Goal: Task Accomplishment & Management: Use online tool/utility

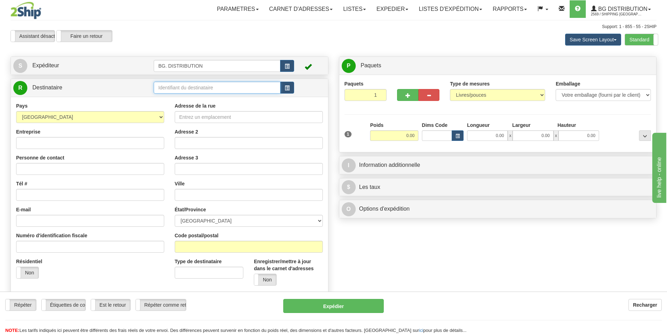
click at [185, 86] on input "text" at bounding box center [217, 88] width 127 height 12
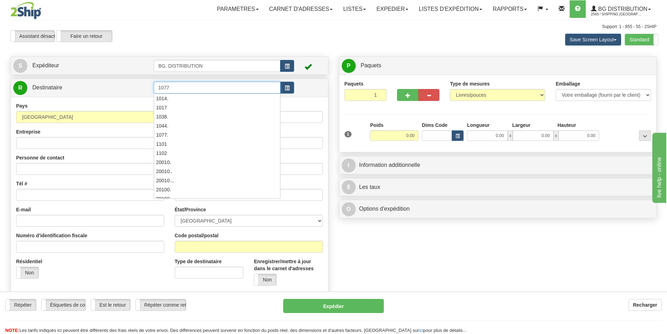
type input "1077"
click button "Supprimer" at bounding box center [0, 0] width 0 height 0
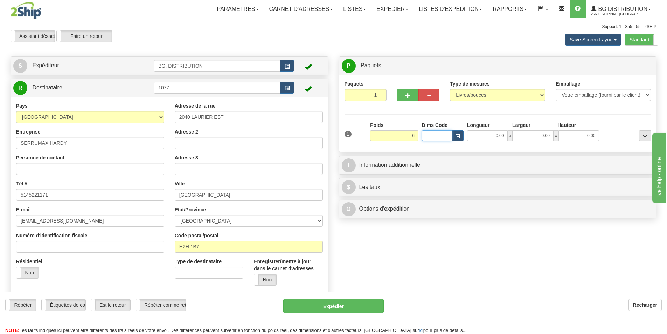
type input "6.00"
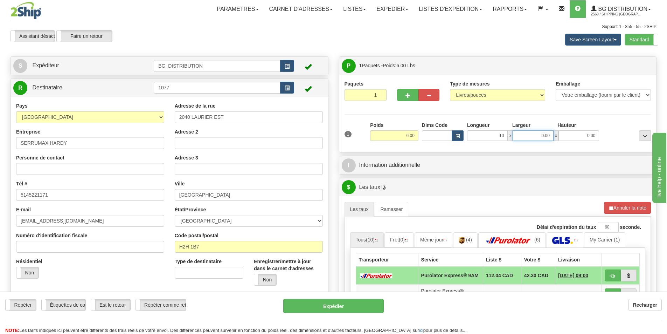
type input "10.00"
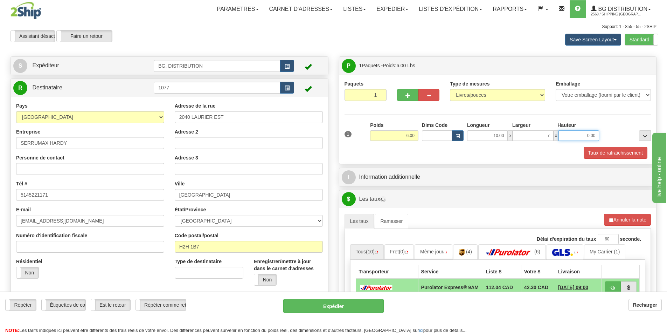
type input "7.00"
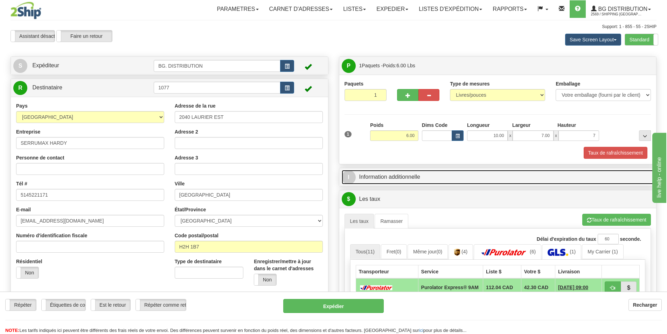
type input "7.00"
click at [424, 172] on link "I Information additionnelle" at bounding box center [498, 177] width 312 height 14
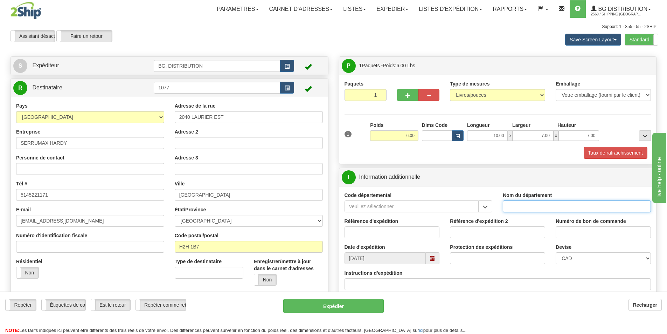
click at [531, 205] on input "Nom du département" at bounding box center [577, 206] width 148 height 12
type input "."
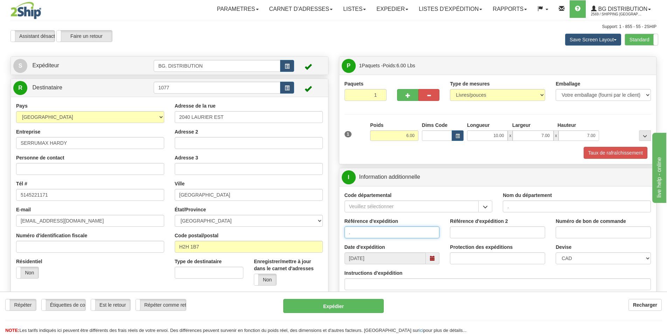
type input "."
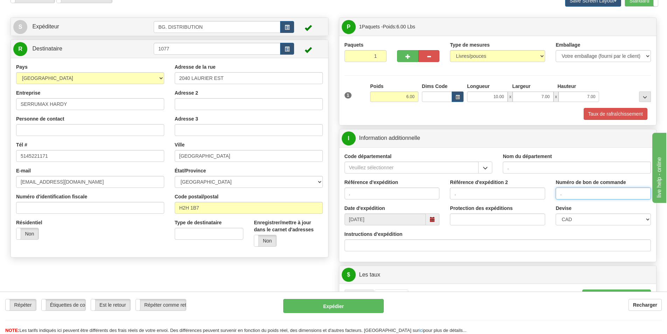
scroll to position [105, 0]
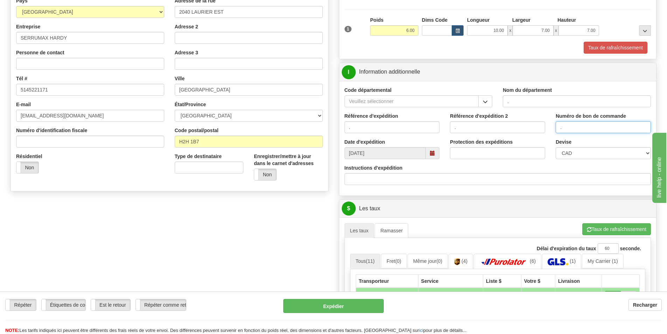
type input "."
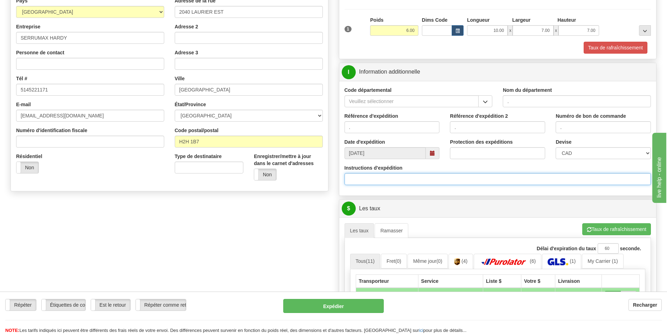
click at [374, 178] on input "Instructions d'expédition" at bounding box center [498, 179] width 307 height 12
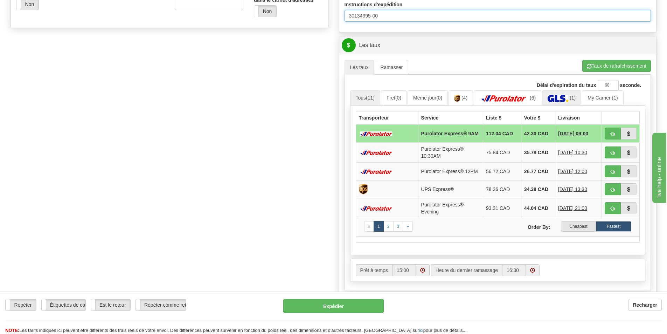
scroll to position [175, 0]
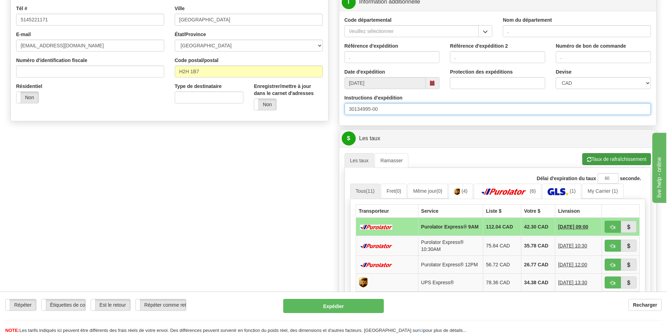
type input "30134995-00"
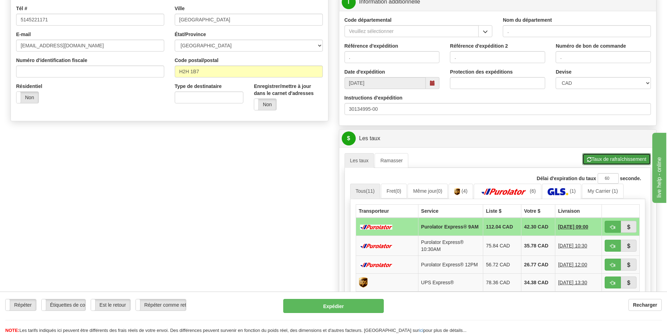
click at [610, 161] on button "Taux de rafraîchissement" at bounding box center [616, 159] width 69 height 12
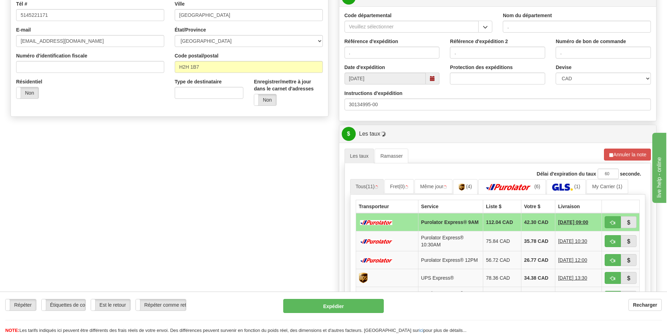
scroll to position [245, 0]
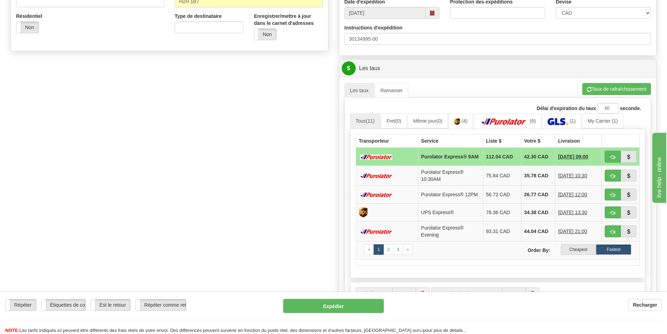
click at [581, 253] on label "Cheapest" at bounding box center [578, 249] width 35 height 11
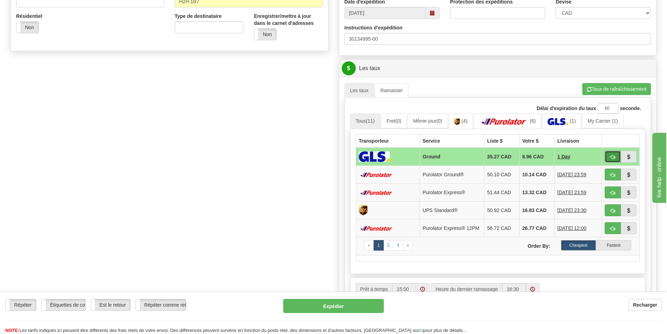
click at [611, 155] on span "button" at bounding box center [612, 157] width 5 height 5
type input "1"
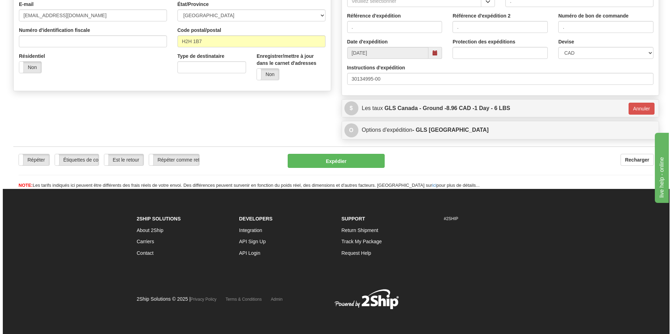
scroll to position [206, 0]
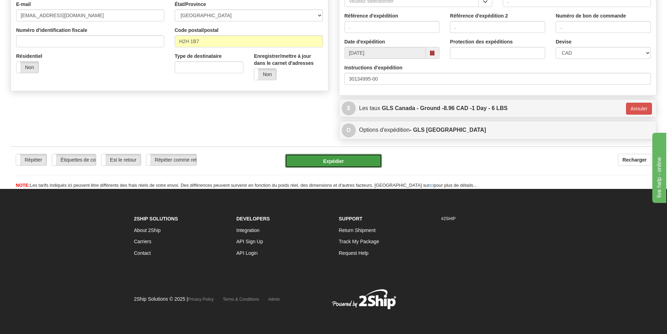
click at [338, 159] on button "Expédier" at bounding box center [333, 161] width 97 height 14
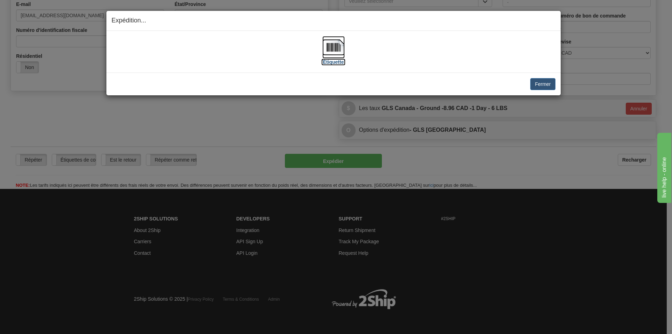
click at [329, 50] on img at bounding box center [334, 47] width 22 height 22
click at [543, 85] on button "Fermer" at bounding box center [543, 84] width 25 height 12
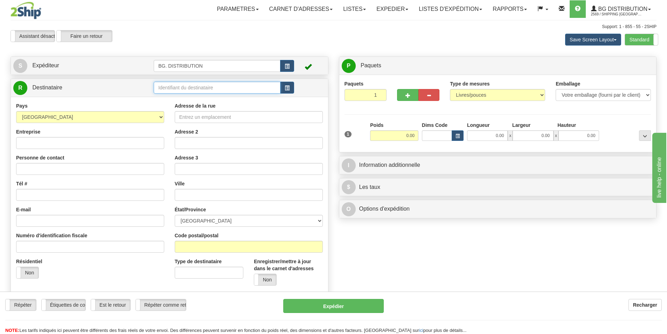
click at [193, 90] on input "text" at bounding box center [217, 88] width 127 height 12
click at [641, 39] on label "Standard" at bounding box center [641, 39] width 33 height 11
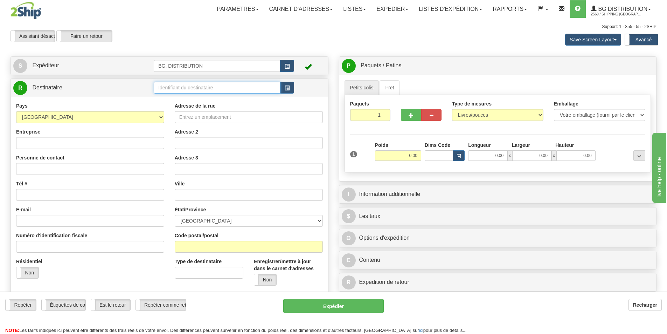
click at [181, 87] on input "text" at bounding box center [217, 88] width 127 height 12
type input "20334"
click button "Supprimer" at bounding box center [0, 0] width 0 height 0
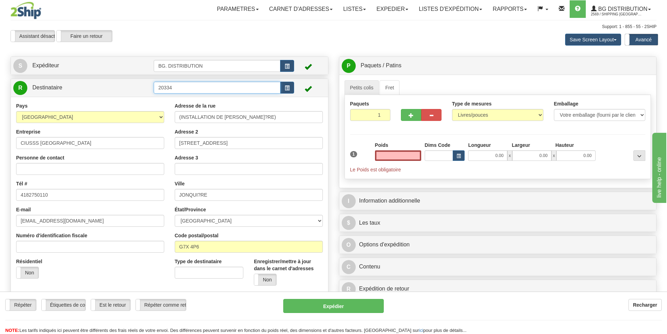
type input "0.00"
click at [179, 87] on input "20334" at bounding box center [217, 88] width 127 height 12
type input "20334."
click button "Supprimer" at bounding box center [0, 0] width 0 height 0
type input "0.00"
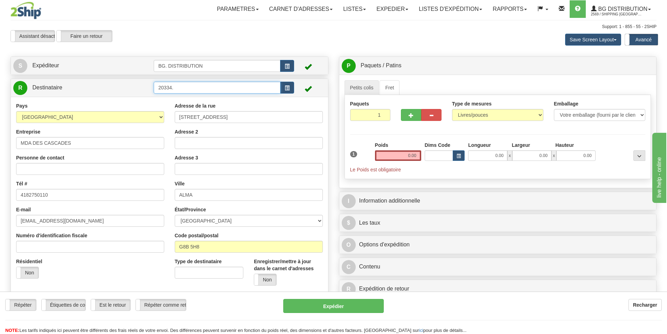
click at [179, 87] on input "20334." at bounding box center [217, 88] width 127 height 12
type input "20334.."
click button "Supprimer" at bounding box center [0, 0] width 0 height 0
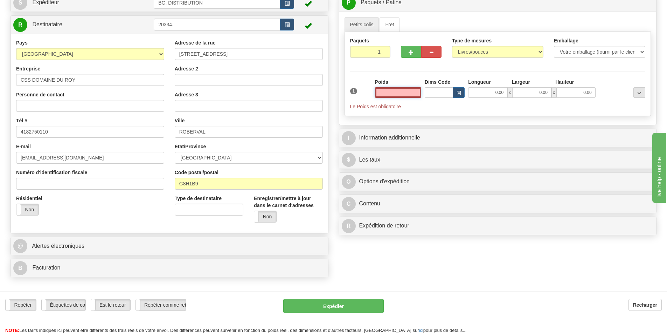
scroll to position [140, 0]
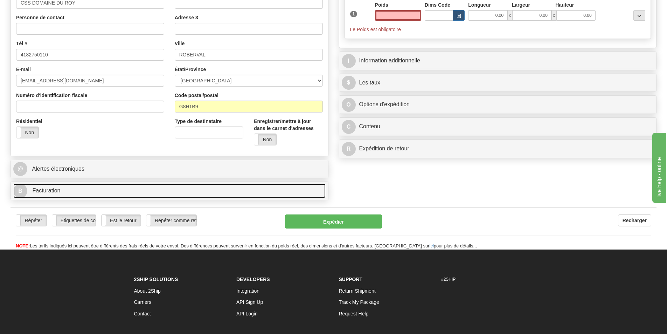
type input "0.00"
click at [97, 184] on link "B Facturation" at bounding box center [169, 191] width 312 height 14
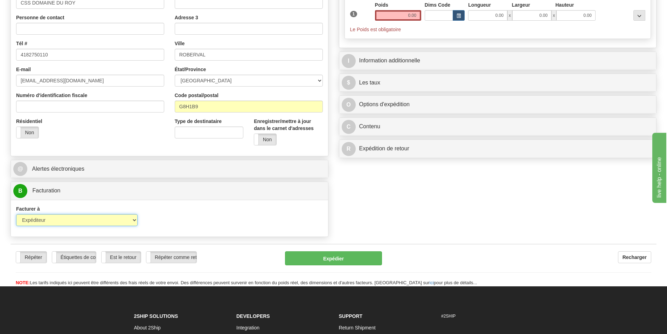
click at [117, 222] on select "Expéditeur Destinataire Tierce personne Collecter" at bounding box center [77, 220] width 122 height 12
select select "2"
click at [16, 214] on select "Expéditeur Destinataire Tierce personne Collecter" at bounding box center [77, 220] width 122 height 12
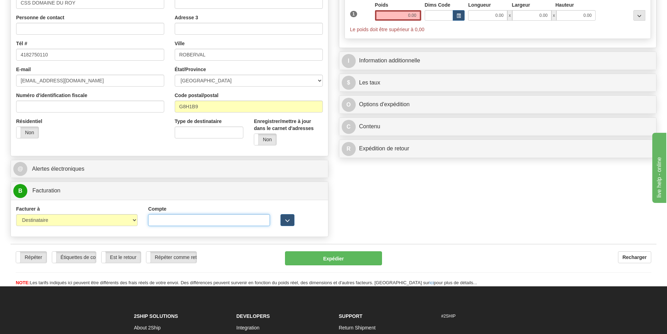
click at [182, 223] on input "Compte" at bounding box center [209, 220] width 122 height 12
type input "8487140"
click at [394, 15] on input "0.00" at bounding box center [398, 15] width 46 height 11
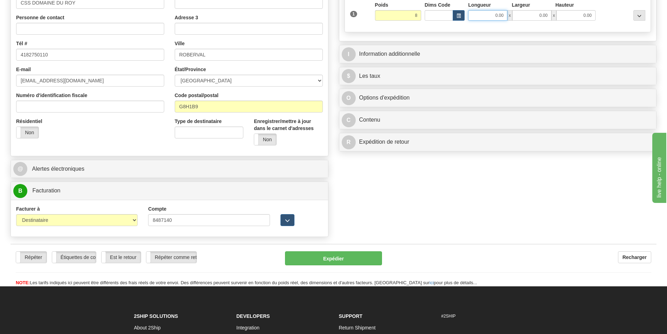
type input "8.00"
click at [478, 15] on input "0.00" at bounding box center [487, 15] width 39 height 11
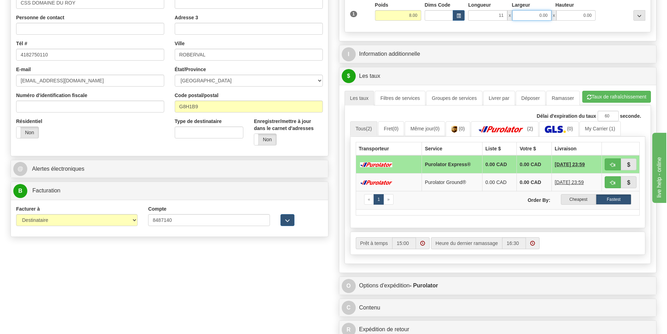
type input "11.00"
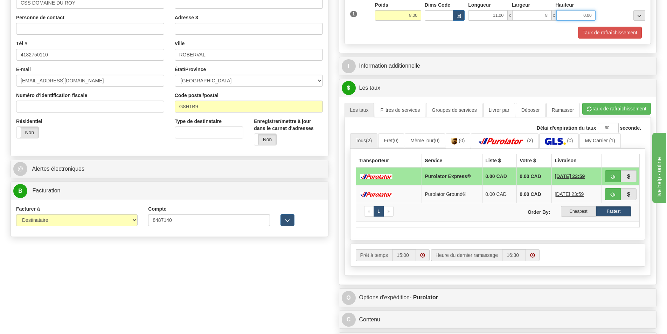
type input "8.00"
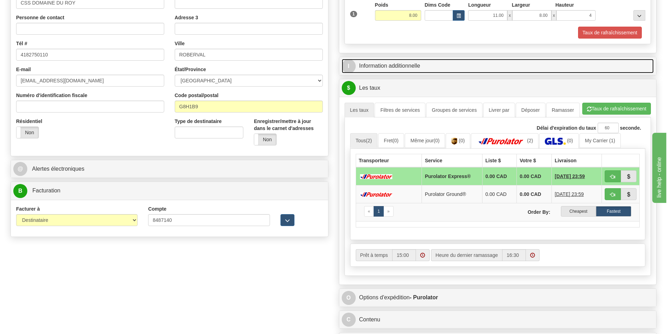
type input "4.00"
click at [412, 66] on link "I Information additionnelle" at bounding box center [498, 66] width 312 height 14
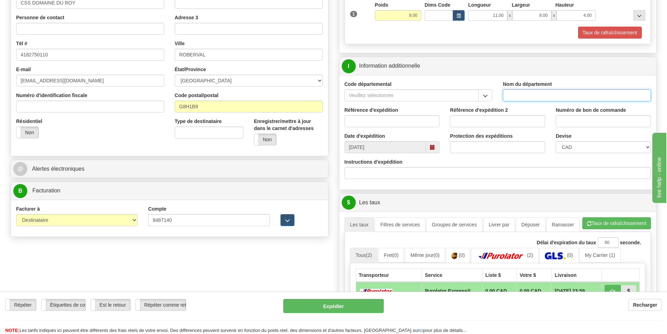
click at [531, 97] on input "Nom du département" at bounding box center [577, 95] width 148 height 12
type input "."
type input ".."
type input "."
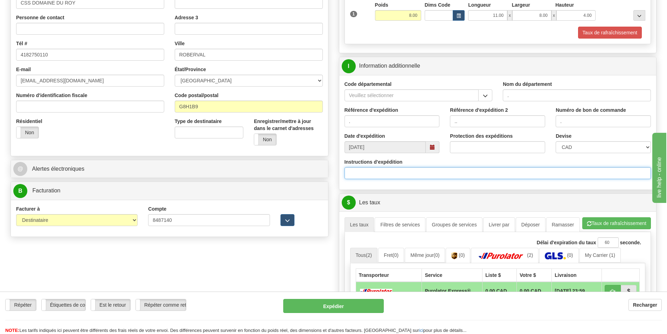
click at [441, 171] on input "Instructions d'expédition" at bounding box center [498, 173] width 307 height 12
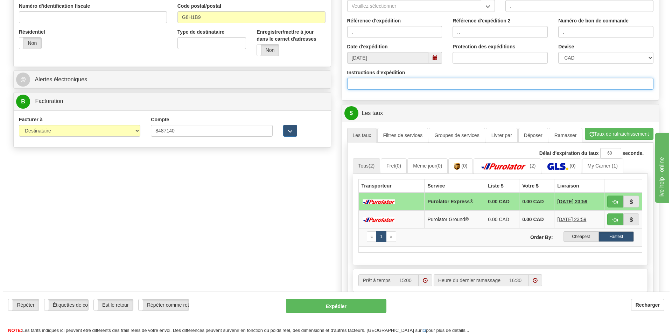
scroll to position [245, 0]
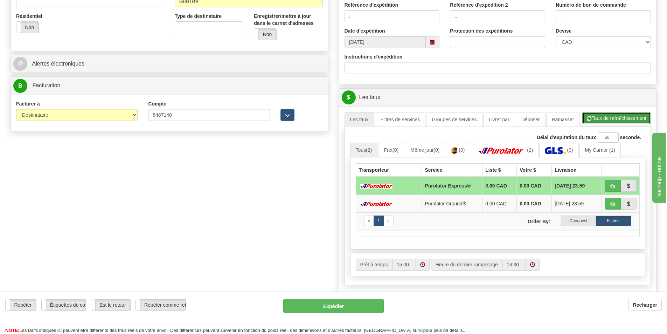
click at [608, 117] on button "Taux de rafraîchissement" at bounding box center [616, 118] width 69 height 12
click at [575, 219] on label "Cheapest" at bounding box center [578, 220] width 35 height 11
click at [568, 219] on label "Cheapest" at bounding box center [578, 220] width 35 height 11
click at [616, 202] on button "button" at bounding box center [613, 204] width 16 height 12
type input "260"
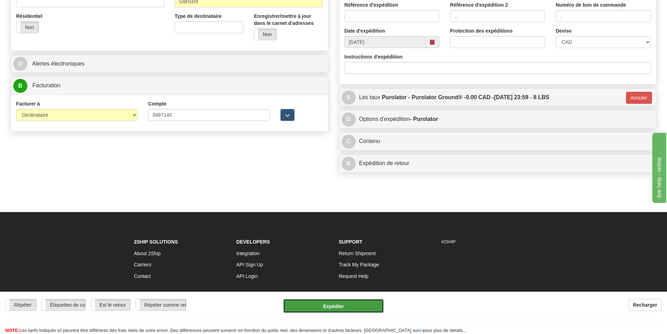
click at [345, 303] on button "Expédier" at bounding box center [333, 306] width 101 height 14
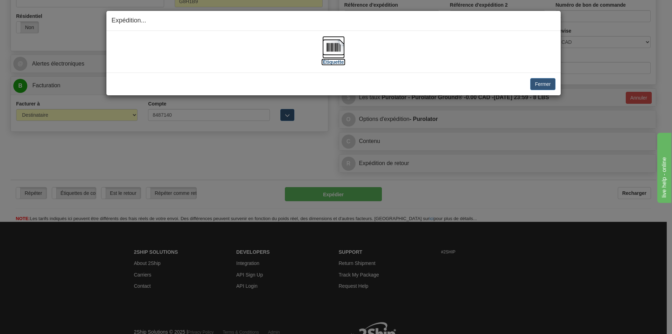
click at [337, 50] on img at bounding box center [334, 47] width 22 height 22
click at [538, 86] on button "Fermer" at bounding box center [543, 84] width 25 height 12
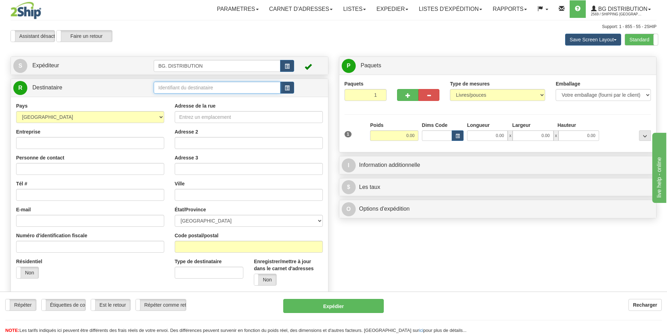
click at [216, 88] on input "text" at bounding box center [217, 88] width 127 height 12
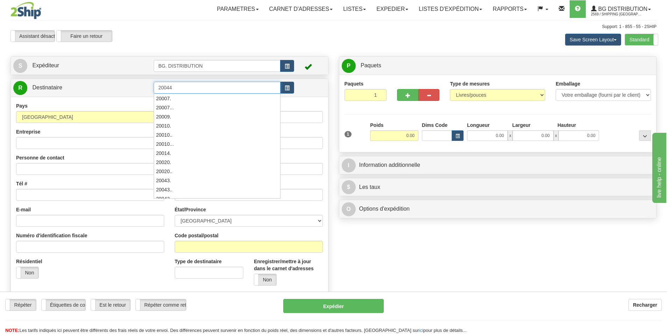
type input "20044"
click button "Supprimer" at bounding box center [0, 0] width 0 height 0
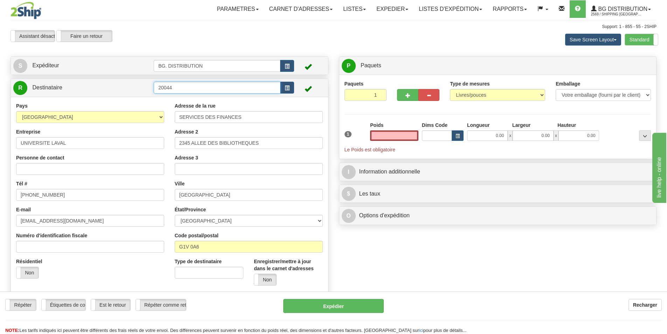
type input "0.00"
click at [207, 88] on input "20044" at bounding box center [217, 88] width 127 height 12
type input "20044."
click button "Supprimer" at bounding box center [0, 0] width 0 height 0
type input "0"
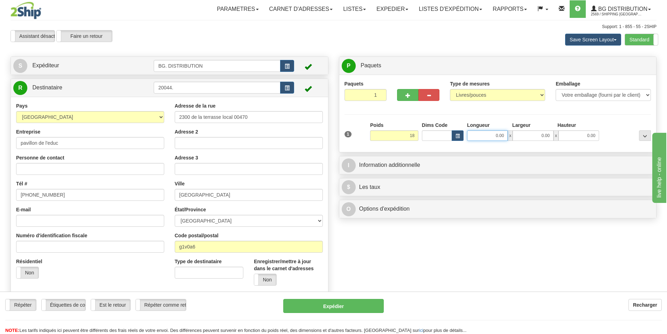
type input "18.00"
click at [498, 140] on input "0.00" at bounding box center [487, 135] width 41 height 11
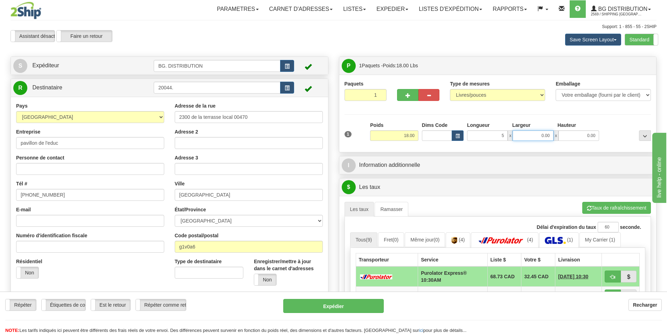
type input "5.00"
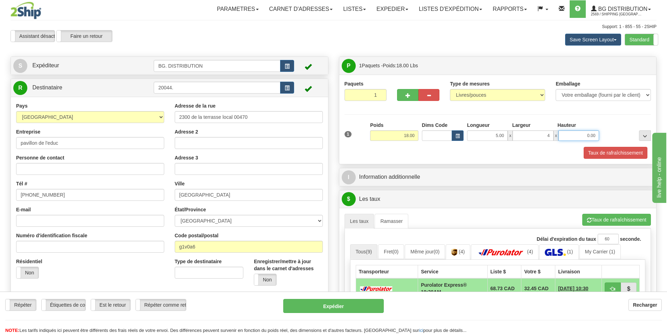
type input "4.00"
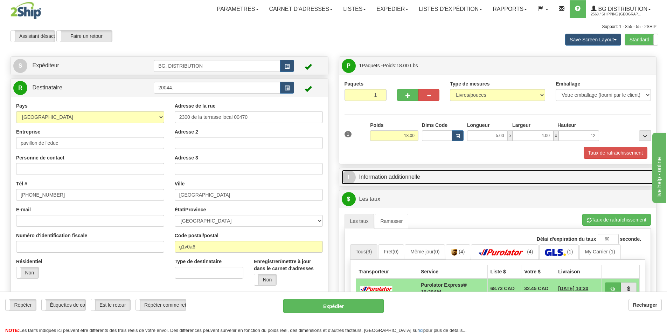
type input "12.00"
click at [436, 174] on link "I Information additionnelle" at bounding box center [498, 177] width 312 height 14
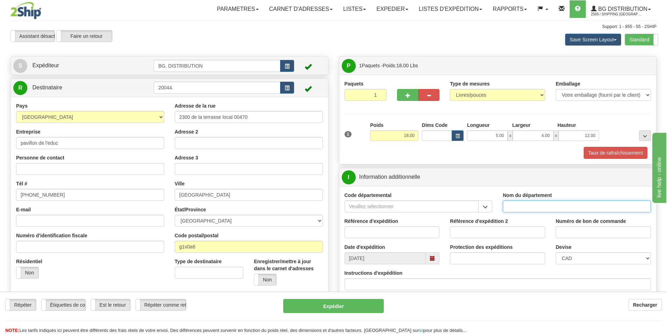
click at [550, 209] on input "Nom du département" at bounding box center [577, 206] width 148 height 12
type input "."
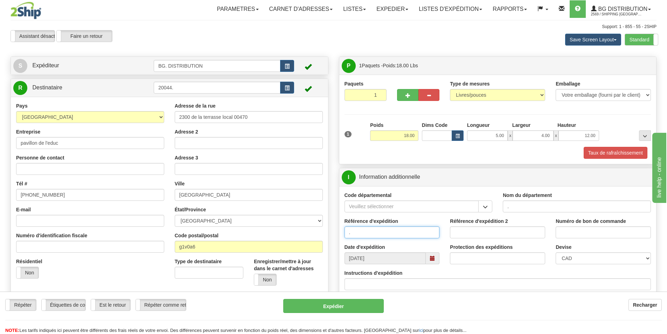
type input "."
click at [379, 285] on input "Instructions d'expédition" at bounding box center [498, 284] width 307 height 12
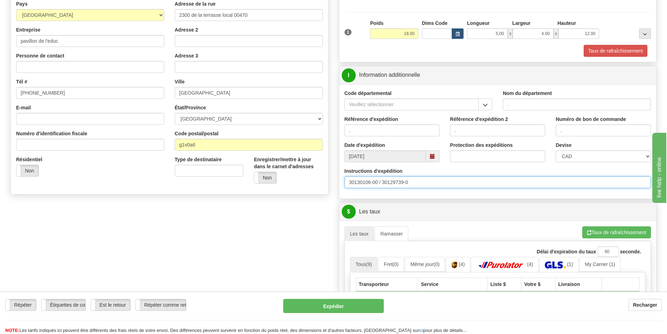
scroll to position [140, 0]
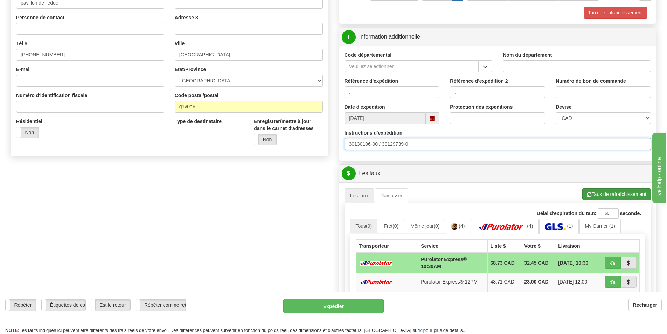
type input "30130106-00 / 30129739-0"
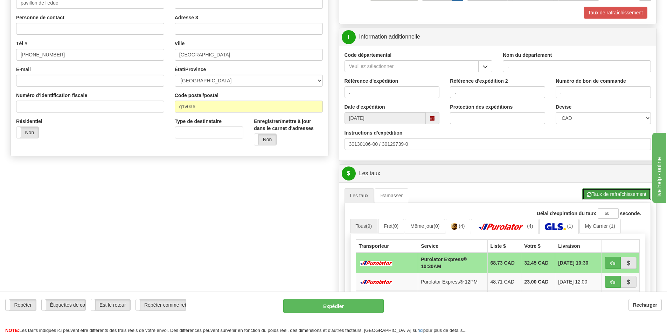
click at [617, 194] on button "Taux de rafraîchissement" at bounding box center [616, 194] width 69 height 12
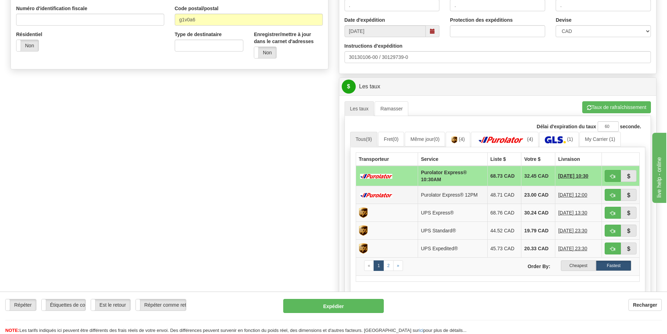
scroll to position [245, 0]
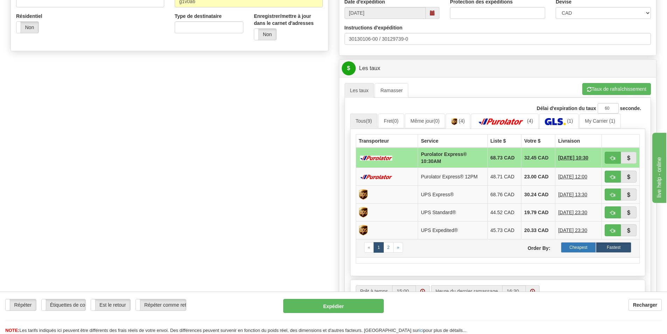
click at [589, 244] on label "Cheapest" at bounding box center [578, 247] width 35 height 11
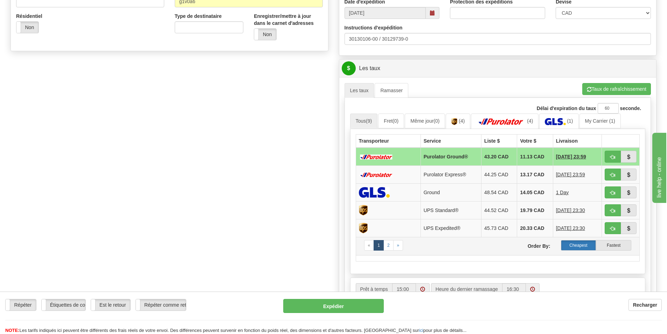
click at [582, 247] on label "Cheapest" at bounding box center [578, 245] width 35 height 11
click at [583, 245] on label "Cheapest" at bounding box center [578, 245] width 35 height 11
drag, startPoint x: 611, startPoint y: 160, endPoint x: 617, endPoint y: 158, distance: 6.3
click at [617, 158] on button "button" at bounding box center [613, 157] width 16 height 12
type input "260"
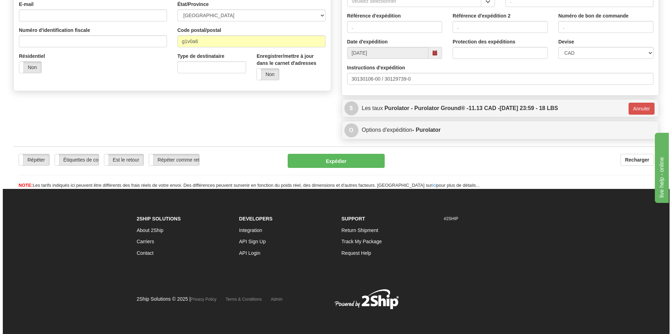
scroll to position [206, 0]
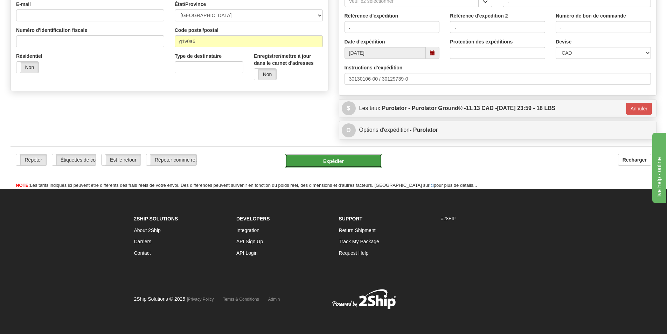
click at [351, 160] on button "Expédier" at bounding box center [333, 161] width 97 height 14
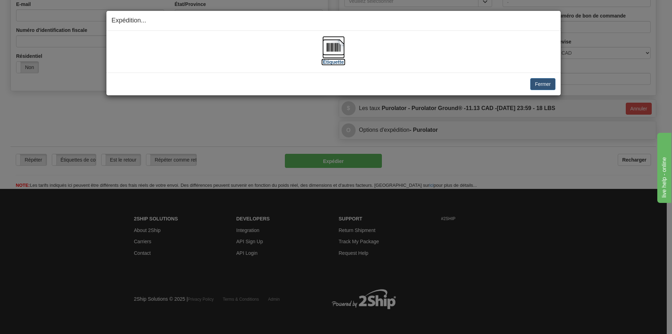
click at [326, 52] on img at bounding box center [334, 47] width 22 height 22
click at [539, 83] on button "Fermer" at bounding box center [543, 84] width 25 height 12
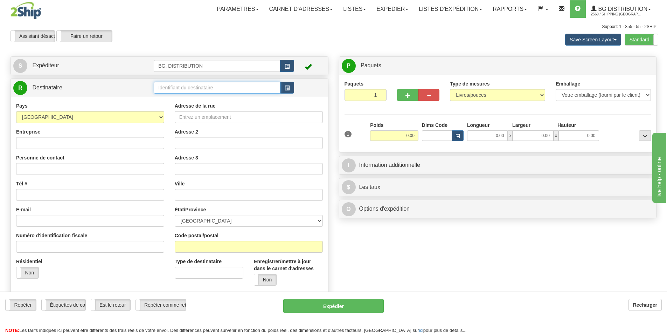
click at [180, 84] on input "text" at bounding box center [217, 88] width 127 height 12
type input "20114"
click button "Supprimer" at bounding box center [0, 0] width 0 height 0
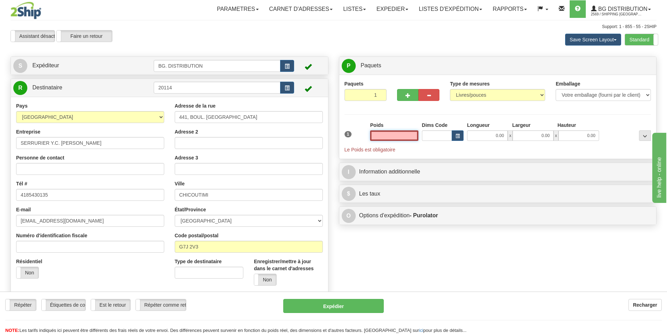
click at [409, 135] on input "text" at bounding box center [394, 135] width 48 height 11
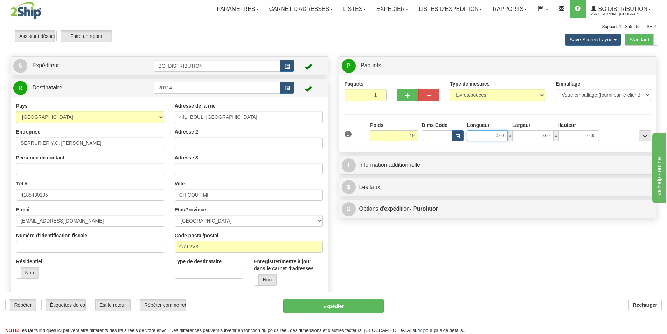
type input "10.00"
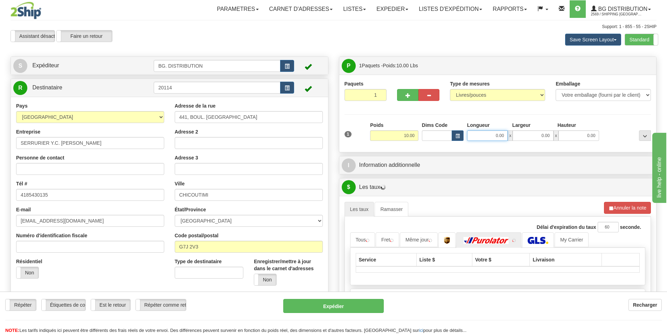
click at [495, 134] on input "0.00" at bounding box center [487, 135] width 41 height 11
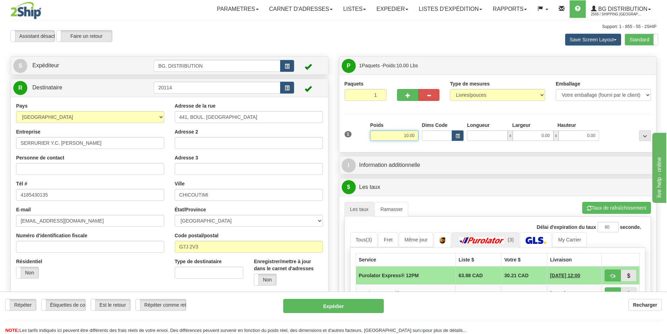
type input "0.00"
drag, startPoint x: 402, startPoint y: 136, endPoint x: 419, endPoint y: 136, distance: 16.5
click at [419, 136] on div "Poids 10.00" at bounding box center [394, 134] width 52 height 25
type input "5.00"
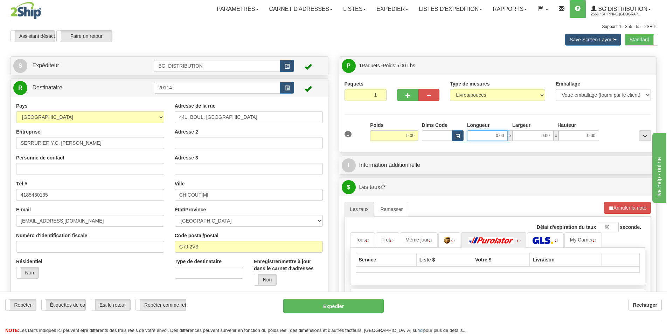
click at [493, 133] on input "0.00" at bounding box center [487, 135] width 41 height 11
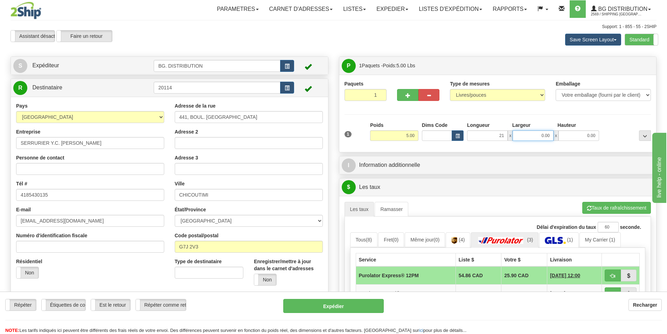
type input "21.00"
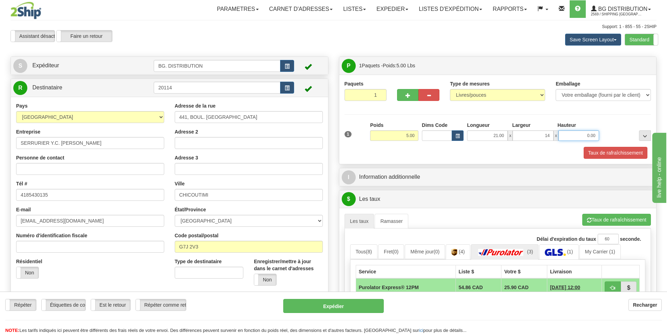
type input "14.00"
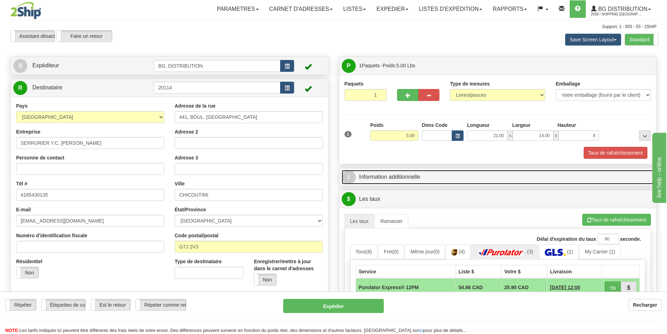
type input "8.00"
click at [436, 172] on link "I Information additionnelle" at bounding box center [498, 177] width 312 height 14
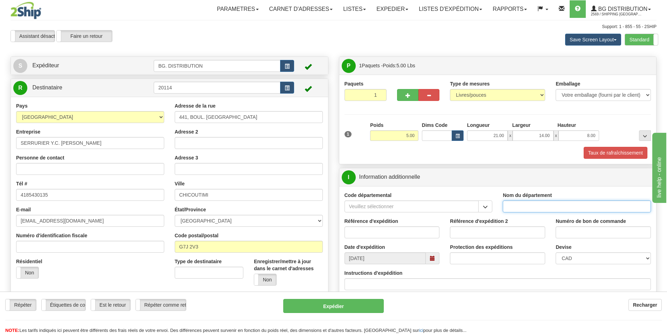
click at [532, 208] on input "Nom du département" at bounding box center [577, 206] width 148 height 12
click at [345, 141] on div "1 Poids 5.00 Dims Code 21.00" at bounding box center [498, 134] width 310 height 25
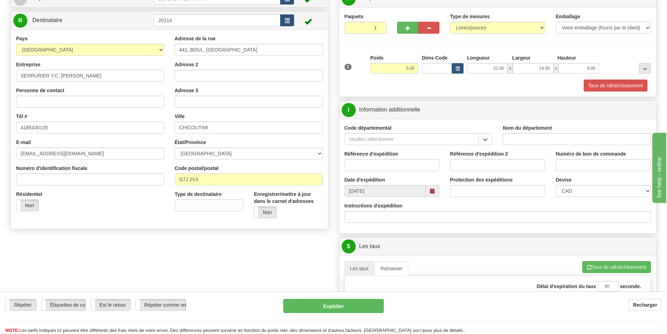
scroll to position [70, 0]
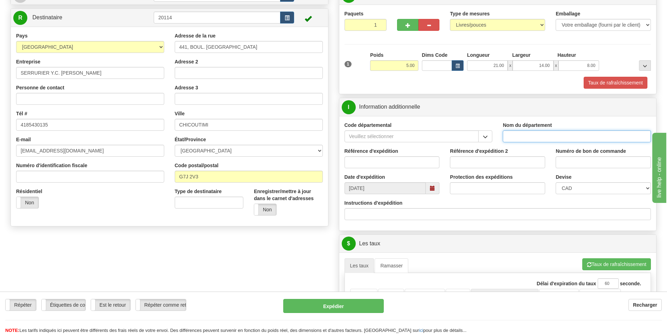
click at [512, 136] on input "Nom du département" at bounding box center [577, 136] width 148 height 12
type input "."
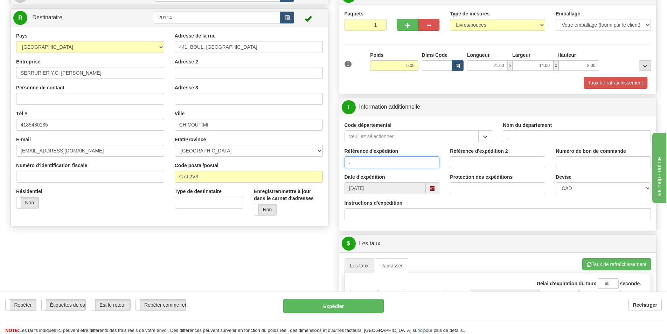
type input "."
type input ".."
type input "."
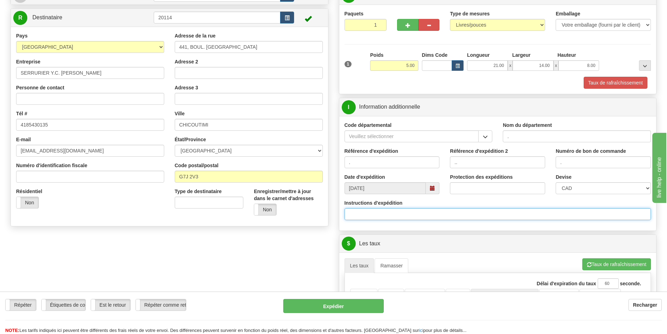
click at [361, 219] on input "Instructions d'expédition" at bounding box center [498, 214] width 307 height 12
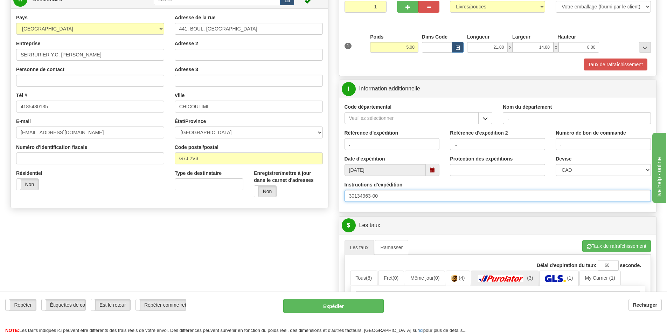
scroll to position [105, 0]
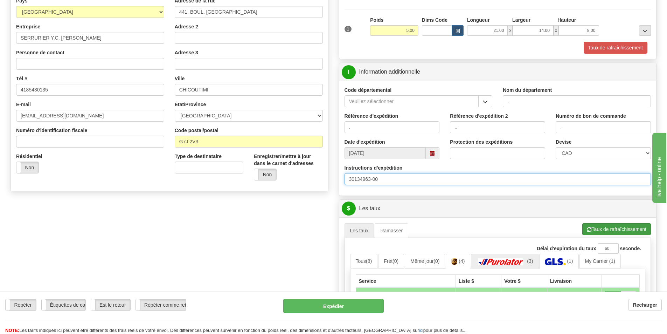
type input "30134963-00"
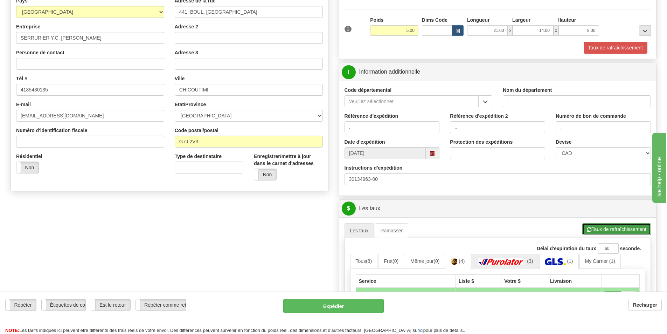
click at [613, 227] on button "Taux de rafraîchissement" at bounding box center [616, 229] width 69 height 12
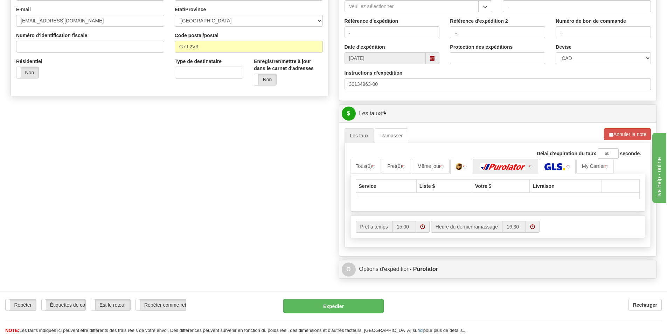
scroll to position [210, 0]
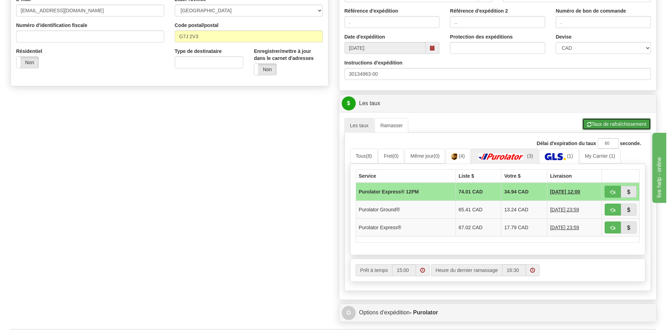
click at [608, 123] on button "Taux de rafraîchissement" at bounding box center [616, 124] width 69 height 12
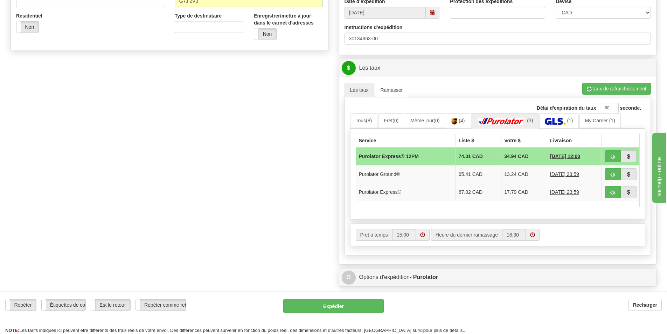
scroll to position [280, 0]
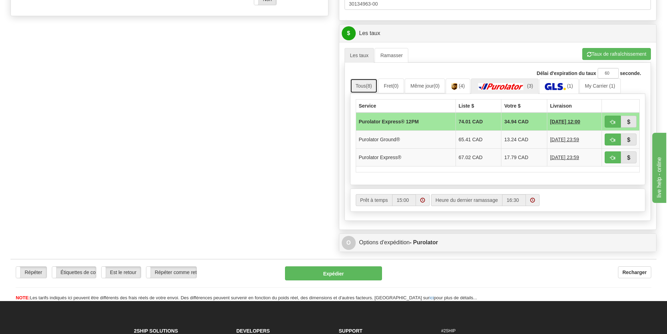
click at [360, 85] on link "Tous (8)" at bounding box center [364, 85] width 28 height 15
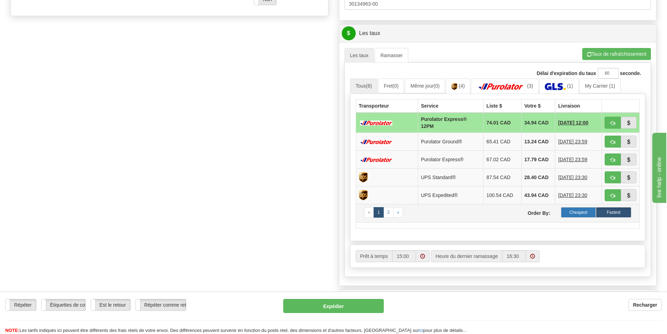
click at [584, 210] on label "Cheapest" at bounding box center [578, 212] width 35 height 11
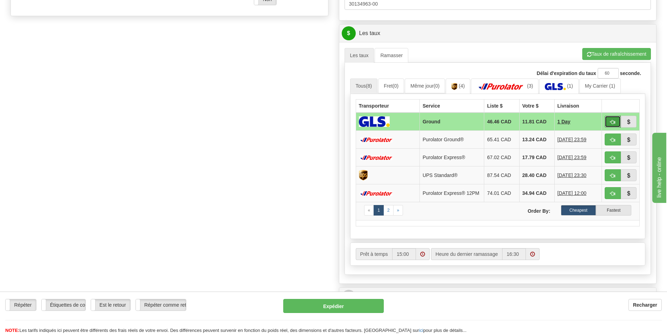
click at [610, 121] on span "button" at bounding box center [612, 122] width 5 height 5
type input "1"
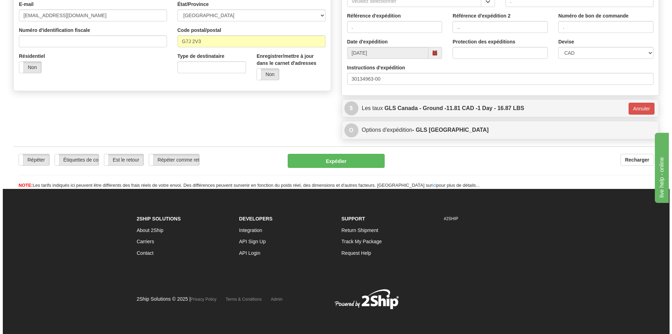
scroll to position [206, 0]
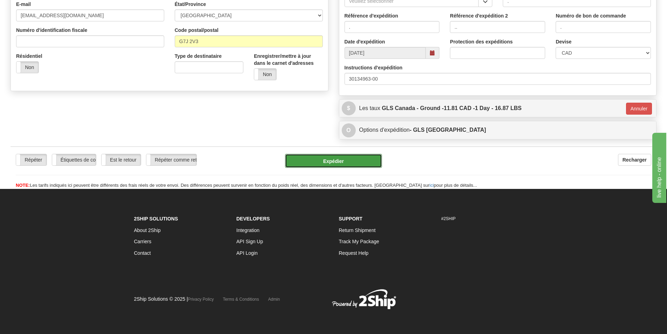
click at [344, 157] on button "Expédier" at bounding box center [333, 161] width 97 height 14
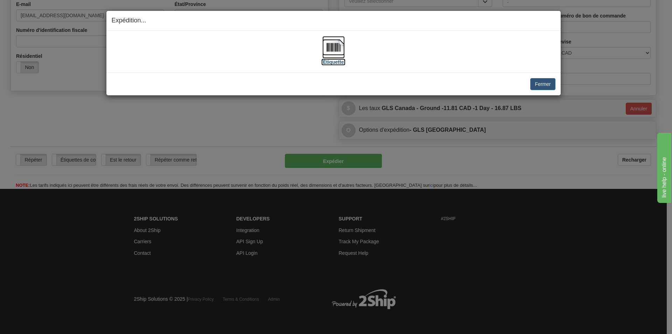
click at [330, 52] on img at bounding box center [334, 47] width 22 height 22
click at [335, 53] on img at bounding box center [334, 47] width 22 height 22
click at [550, 85] on button "Fermer" at bounding box center [543, 84] width 25 height 12
